Goal: Check status: Check status

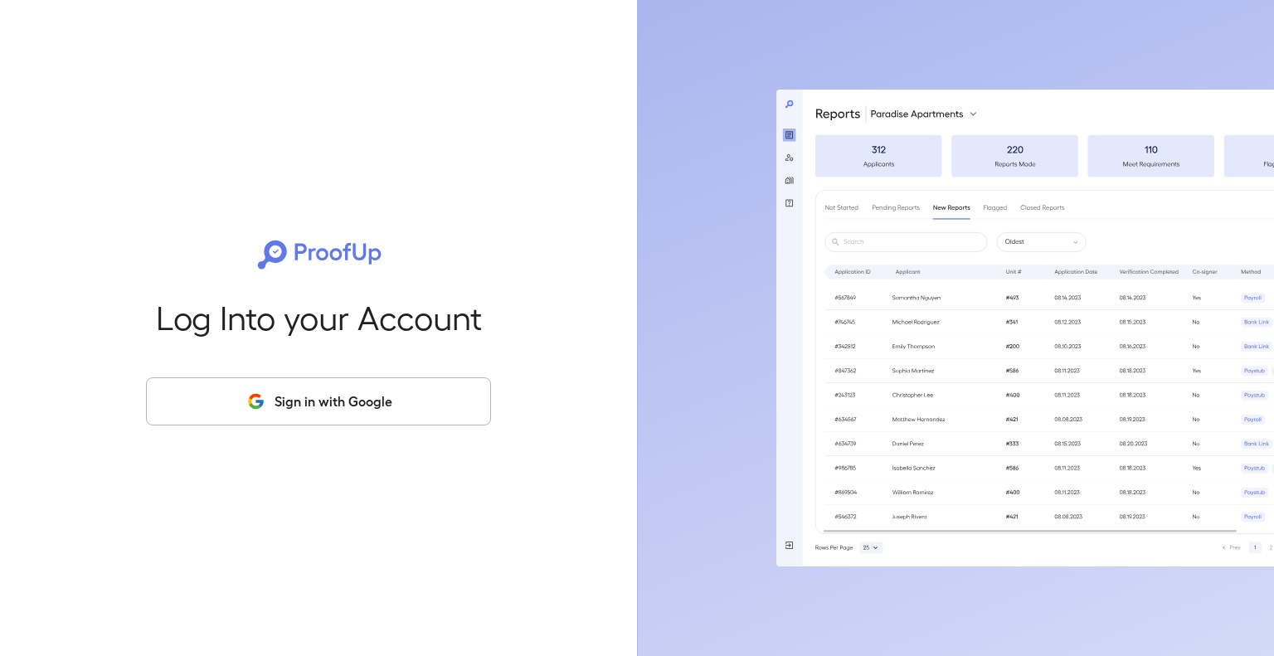
click at [348, 422] on button "Sign in with Google" at bounding box center [318, 401] width 345 height 48
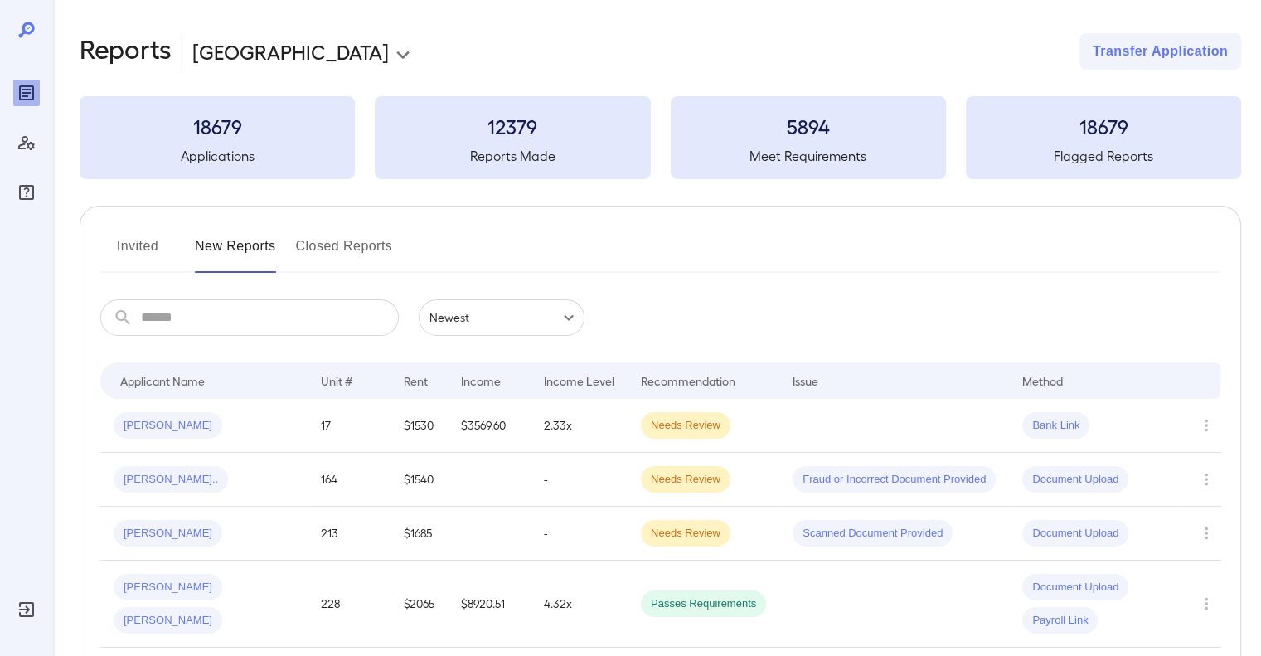
scroll to position [284, 0]
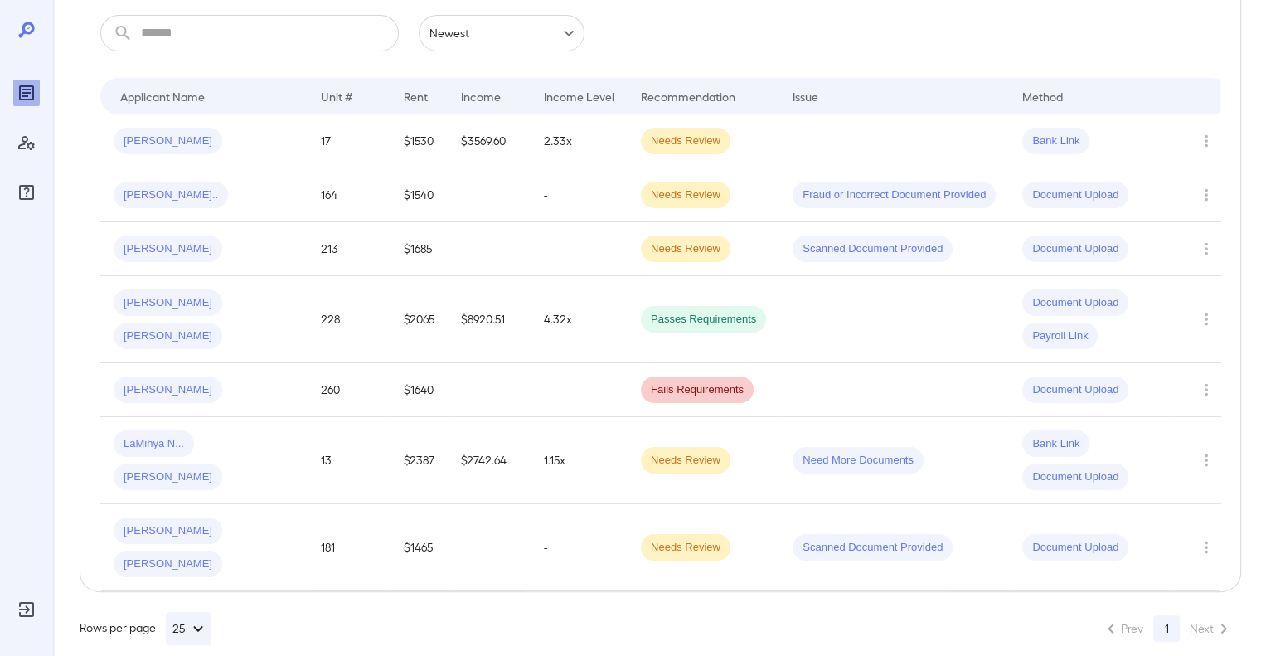
click at [275, 224] on td "[PERSON_NAME]" at bounding box center [203, 249] width 207 height 54
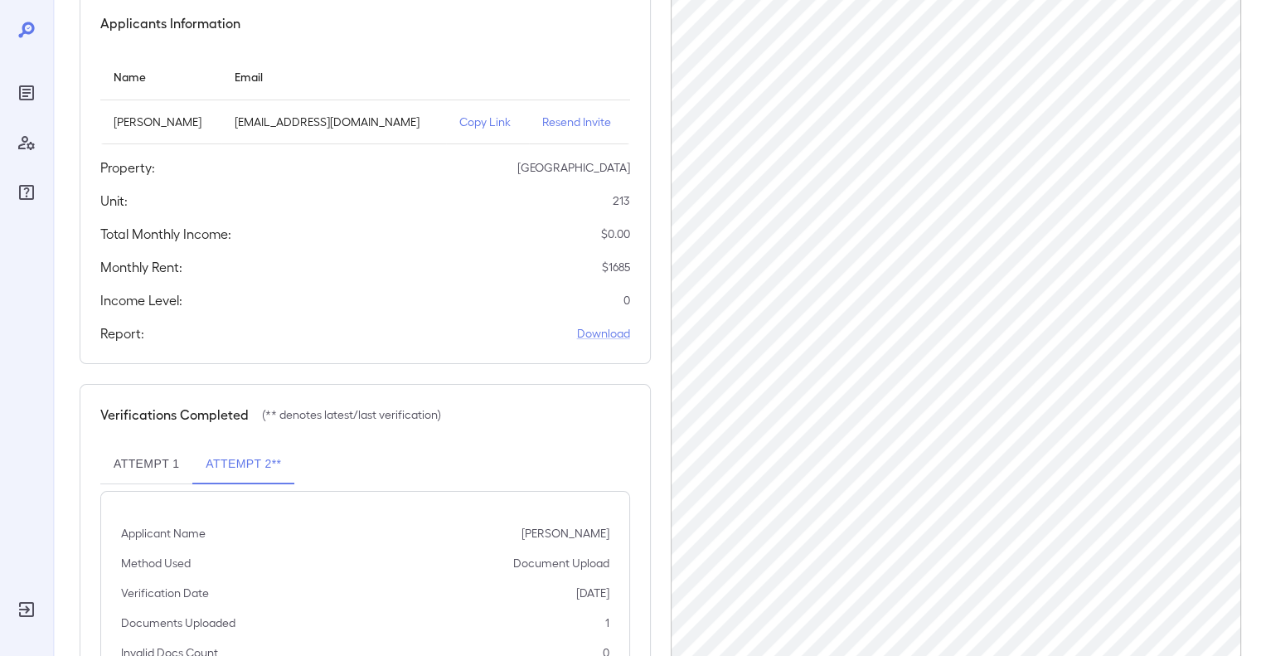
scroll to position [265, 0]
